Goal: Transaction & Acquisition: Purchase product/service

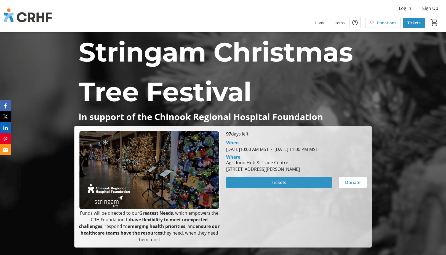
click at [280, 186] on span "Tickets" at bounding box center [279, 182] width 15 height 7
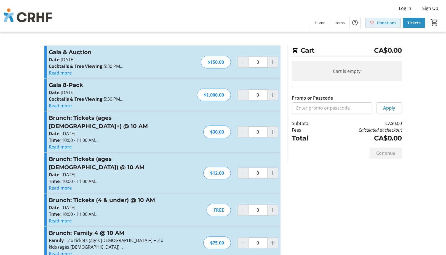
click at [387, 25] on span "Donations" at bounding box center [387, 23] width 20 height 6
